Goal: Transaction & Acquisition: Purchase product/service

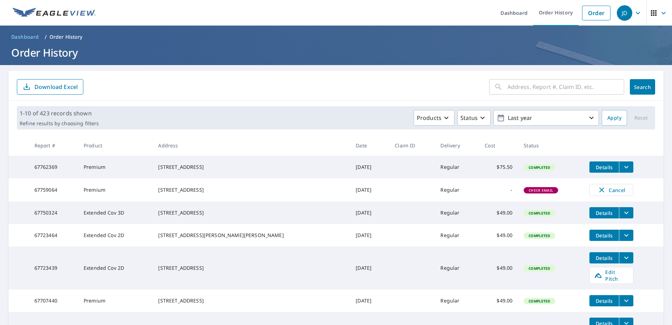
drag, startPoint x: 600, startPoint y: 14, endPoint x: 621, endPoint y: 17, distance: 20.9
click at [600, 14] on link "Order" at bounding box center [596, 13] width 28 height 15
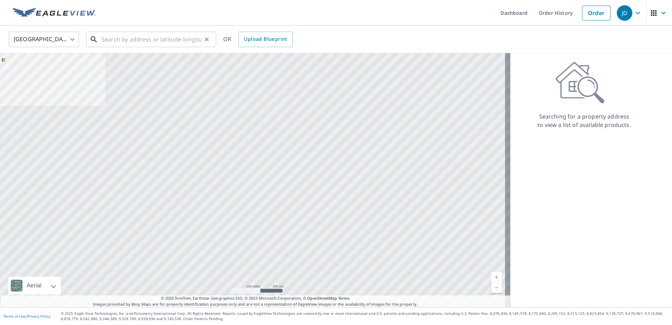
click at [146, 41] on input "text" at bounding box center [152, 40] width 100 height 20
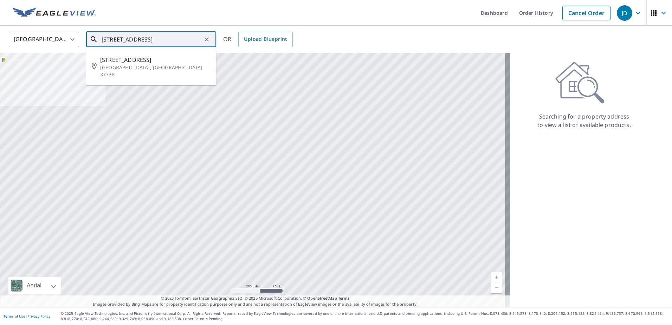
click at [185, 61] on span "[STREET_ADDRESS]" at bounding box center [155, 59] width 110 height 8
type input "[STREET_ADDRESS]"
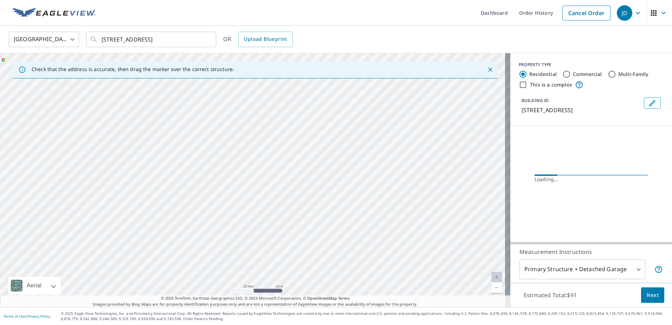
drag, startPoint x: 161, startPoint y: 149, endPoint x: 445, endPoint y: 266, distance: 307.0
click at [445, 266] on div "[STREET_ADDRESS]" at bounding box center [255, 180] width 510 height 254
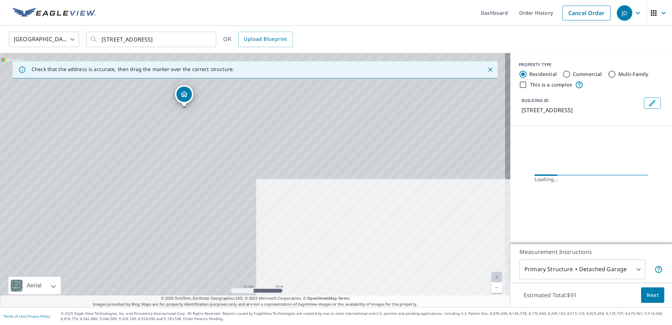
drag, startPoint x: 262, startPoint y: 209, endPoint x: 432, endPoint y: 287, distance: 187.7
click at [436, 289] on div "[STREET_ADDRESS]" at bounding box center [255, 180] width 510 height 254
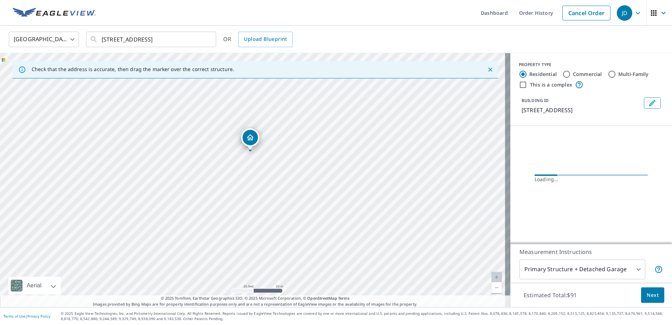
click at [329, 240] on div "[STREET_ADDRESS]" at bounding box center [255, 180] width 510 height 254
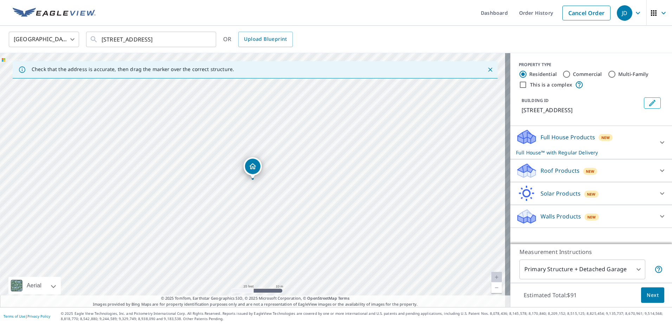
drag, startPoint x: 252, startPoint y: 144, endPoint x: 268, endPoint y: 166, distance: 26.6
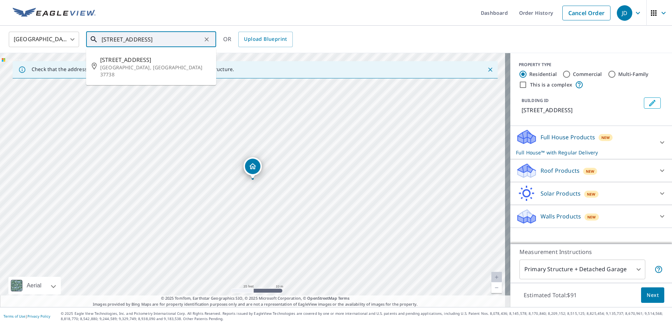
click at [185, 42] on input "[STREET_ADDRESS]" at bounding box center [152, 40] width 100 height 20
click at [158, 61] on span "[STREET_ADDRESS]" at bounding box center [155, 59] width 110 height 8
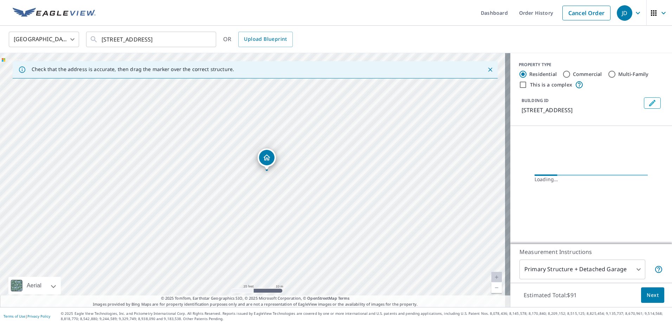
drag, startPoint x: 253, startPoint y: 166, endPoint x: 261, endPoint y: 158, distance: 11.7
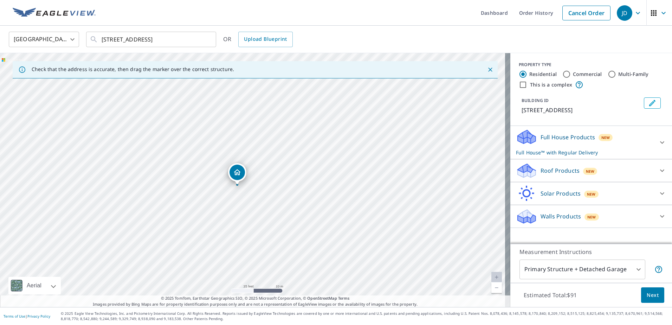
drag, startPoint x: 252, startPoint y: 176, endPoint x: 236, endPoint y: 182, distance: 16.6
click at [586, 174] on span "New" at bounding box center [590, 171] width 9 height 6
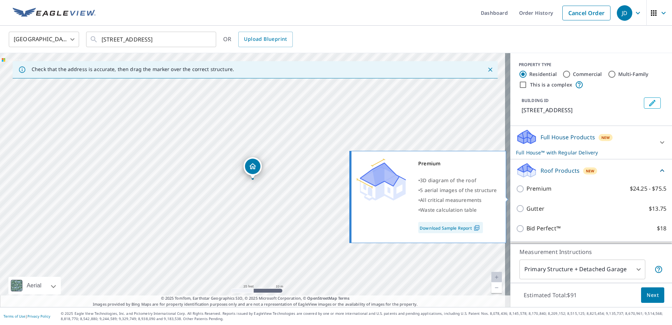
click at [538, 193] on p "Premium" at bounding box center [538, 188] width 25 height 9
click at [526, 193] on input "Premium $24.25 - $75.5" at bounding box center [521, 188] width 11 height 8
checkbox input "true"
checkbox input "false"
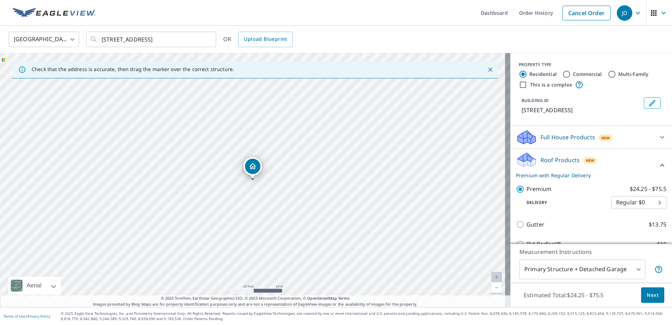
click at [651, 294] on span "Next" at bounding box center [652, 294] width 12 height 9
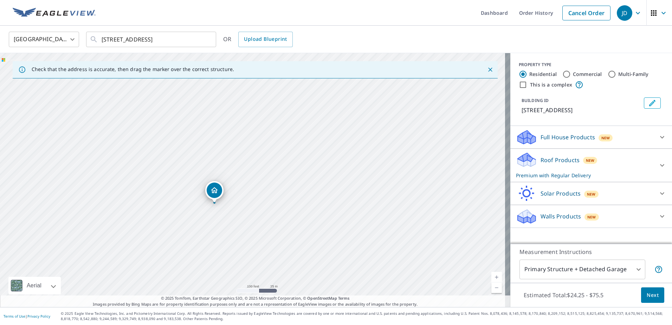
drag, startPoint x: 370, startPoint y: 215, endPoint x: 331, endPoint y: 239, distance: 45.1
click at [331, 239] on div "[STREET_ADDRESS]" at bounding box center [255, 180] width 510 height 254
drag, startPoint x: 269, startPoint y: 238, endPoint x: 270, endPoint y: 175, distance: 63.2
click at [270, 175] on div "[STREET_ADDRESS]" at bounding box center [255, 180] width 510 height 254
drag, startPoint x: 250, startPoint y: 191, endPoint x: 250, endPoint y: 217, distance: 25.7
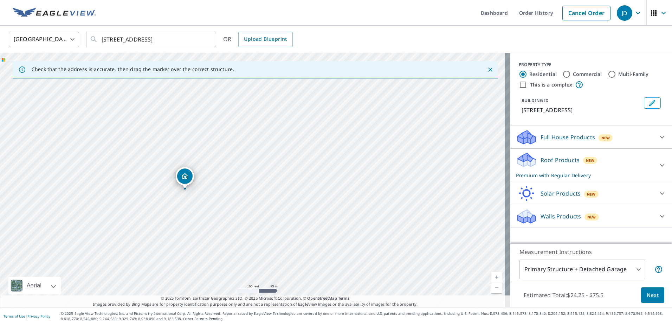
click at [250, 217] on div "[STREET_ADDRESS]" at bounding box center [255, 180] width 510 height 254
drag, startPoint x: 121, startPoint y: 255, endPoint x: 201, endPoint y: 244, distance: 80.8
click at [201, 244] on div "[STREET_ADDRESS]" at bounding box center [255, 180] width 510 height 254
